Goal: Task Accomplishment & Management: Use online tool/utility

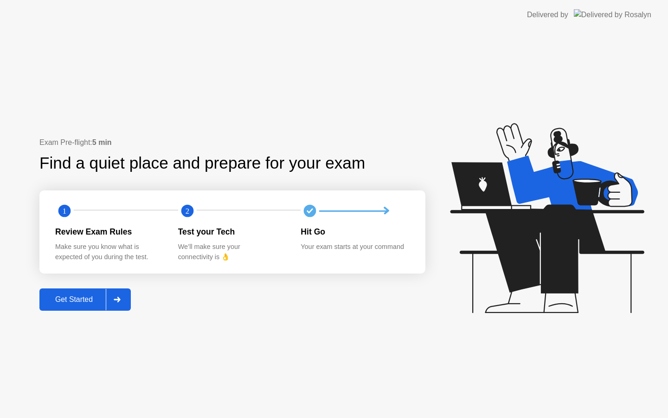
click at [82, 303] on div "Get Started" at bounding box center [74, 299] width 64 height 8
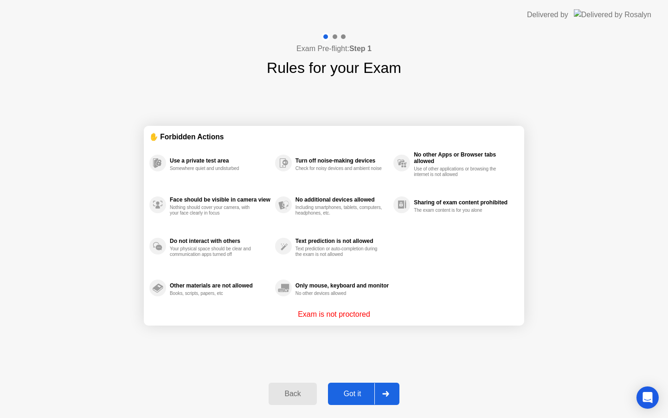
click at [368, 395] on div "Got it" at bounding box center [353, 393] width 44 height 8
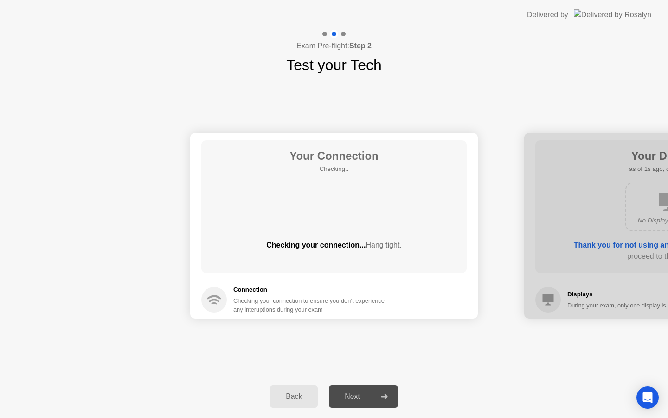
click at [384, 398] on icon at bounding box center [384, 397] width 7 height 6
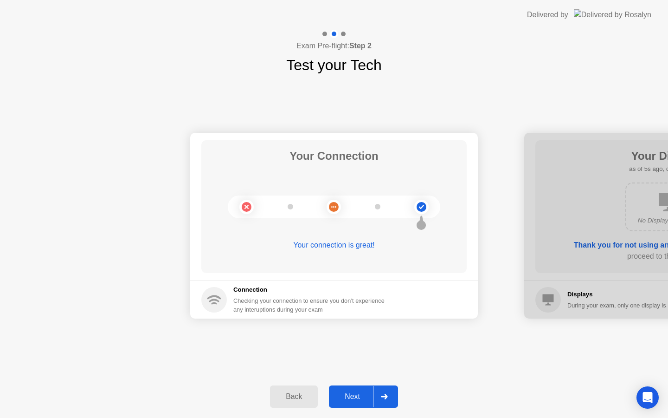
click at [389, 392] on div at bounding box center [384, 396] width 22 height 21
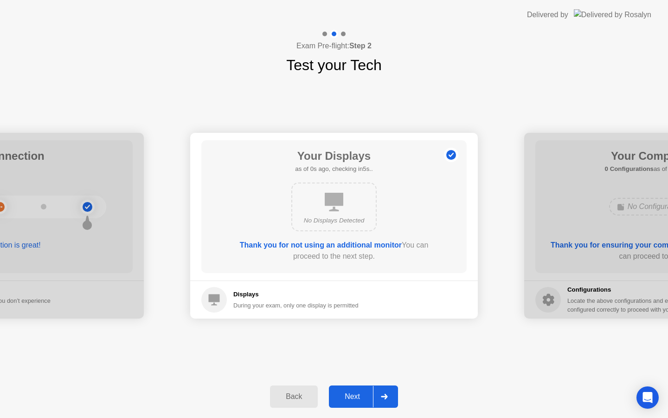
click at [389, 392] on div at bounding box center [384, 396] width 22 height 21
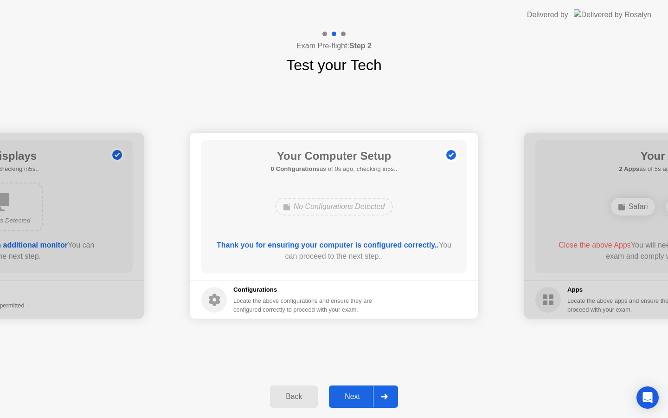
click at [389, 392] on div at bounding box center [384, 396] width 22 height 21
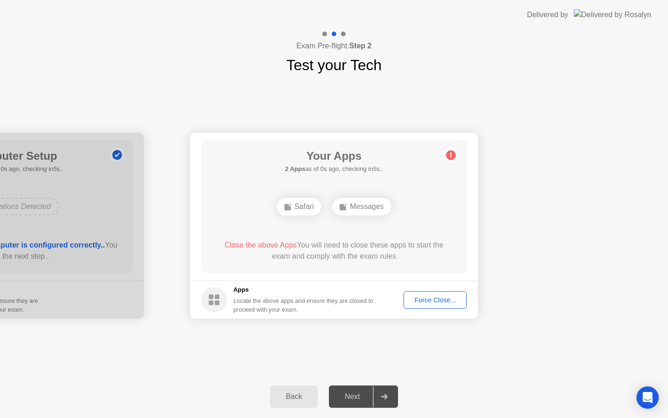
click at [389, 392] on div at bounding box center [384, 396] width 22 height 21
click at [438, 304] on div "Force Close..." at bounding box center [435, 299] width 57 height 7
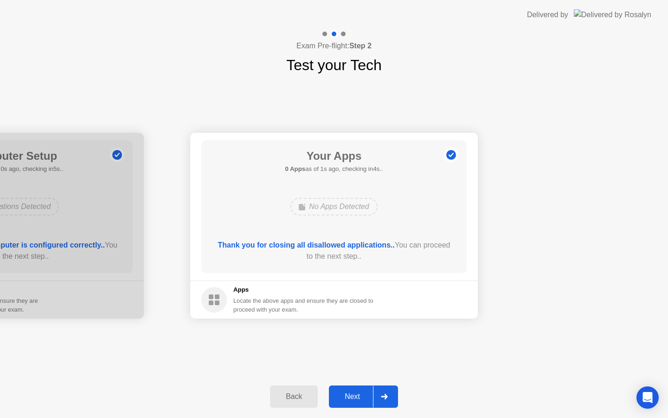
click at [370, 393] on div "Next" at bounding box center [352, 396] width 41 height 8
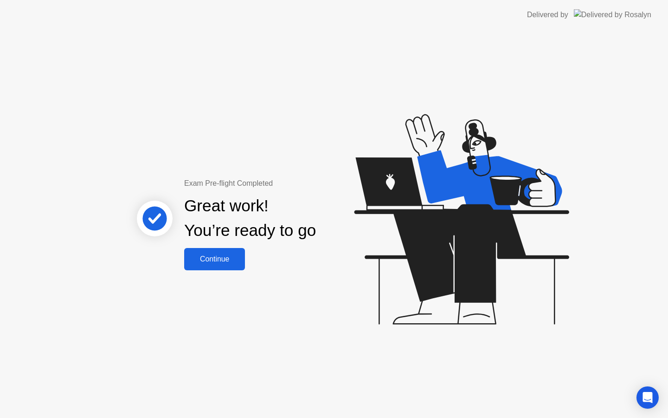
click at [209, 258] on div "Continue" at bounding box center [214, 259] width 55 height 8
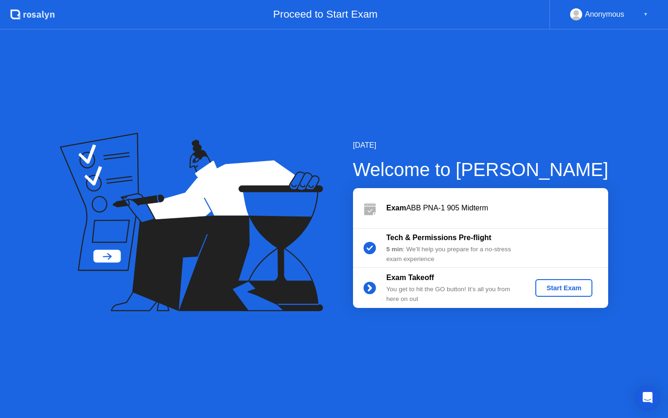
click at [575, 291] on div "Start Exam" at bounding box center [564, 287] width 50 height 7
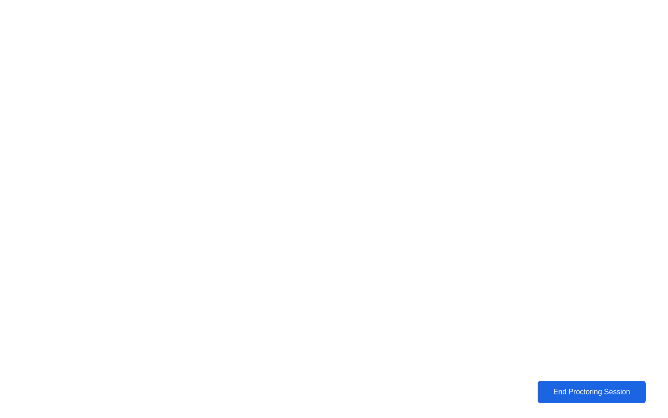
click at [570, 388] on div "End Proctoring Session" at bounding box center [592, 392] width 104 height 8
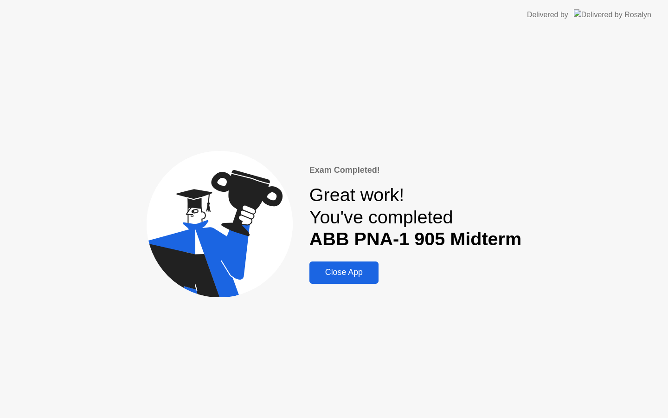
click at [342, 267] on div "Close App" at bounding box center [344, 272] width 64 height 10
